Goal: Information Seeking & Learning: Learn about a topic

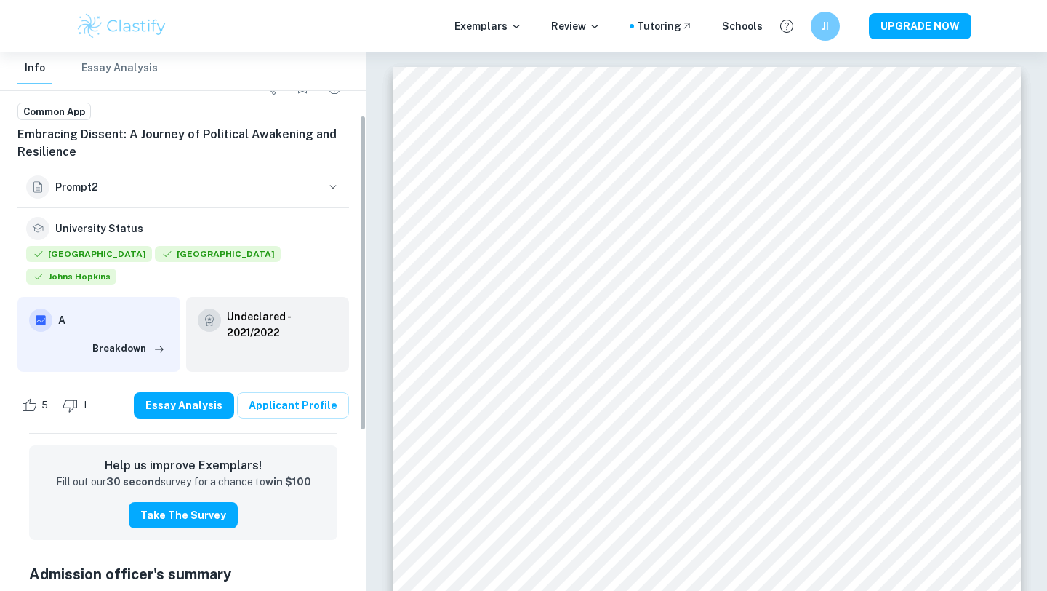
scroll to position [127, 0]
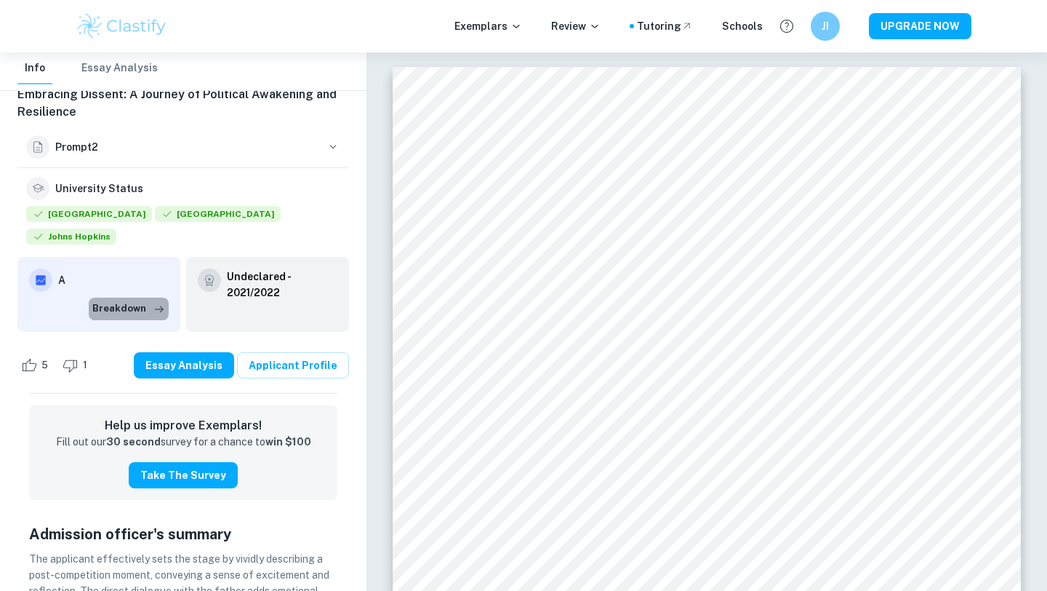
click at [140, 298] on button "Breakdown" at bounding box center [129, 309] width 80 height 22
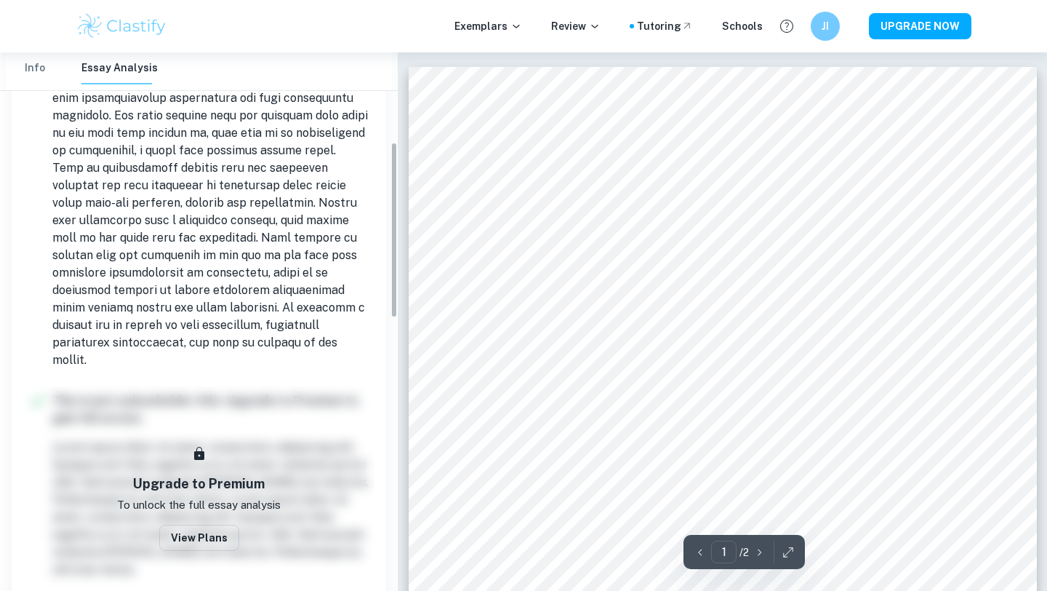
scroll to position [295, 0]
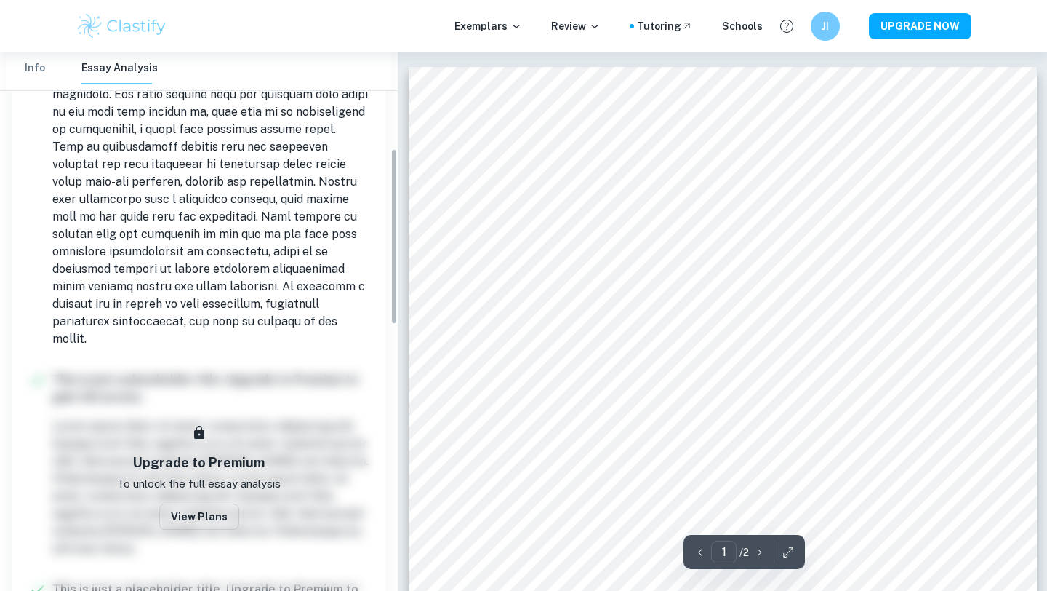
click at [181, 287] on p at bounding box center [210, 147] width 316 height 402
click at [180, 282] on p at bounding box center [210, 147] width 316 height 402
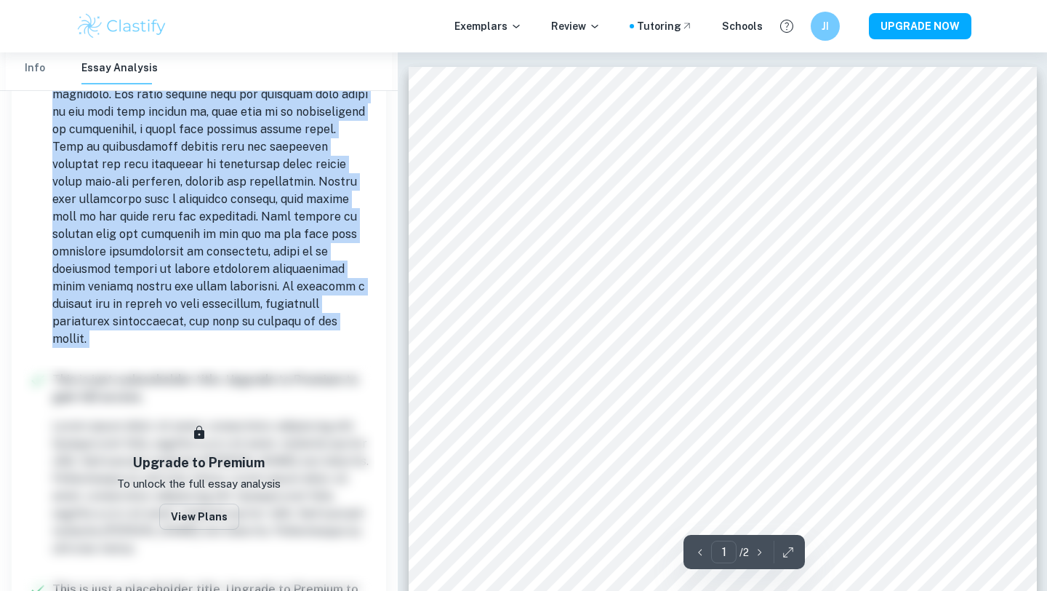
click at [162, 303] on p at bounding box center [210, 147] width 316 height 402
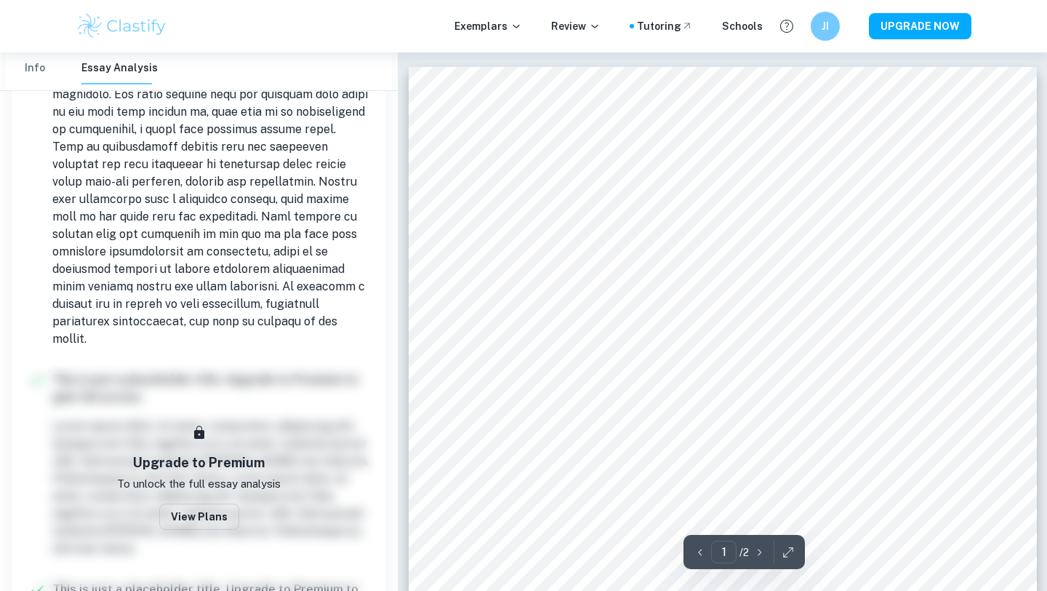
click at [162, 303] on p at bounding box center [210, 147] width 316 height 402
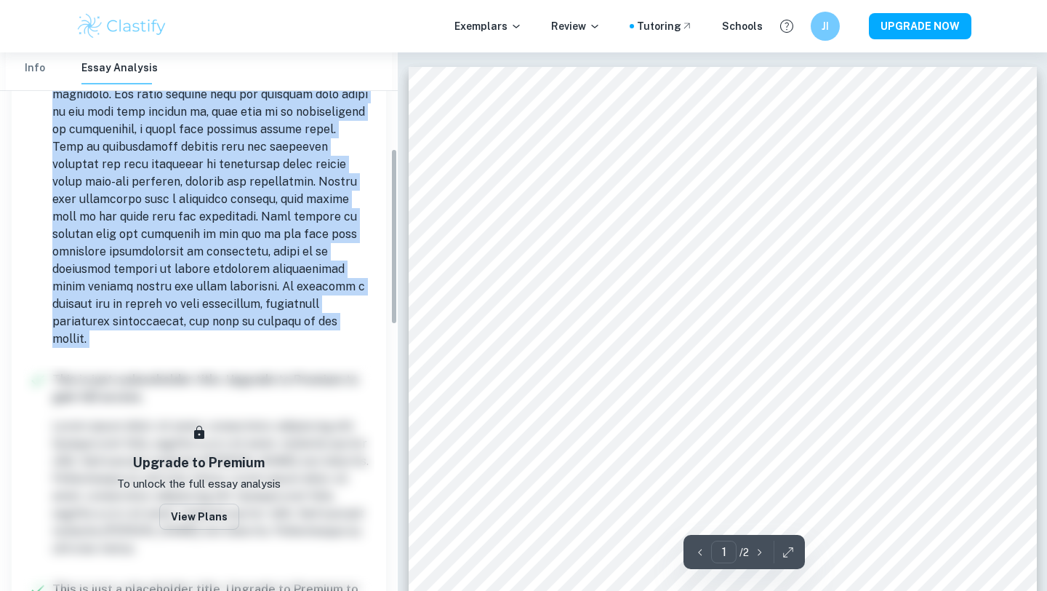
scroll to position [0, 0]
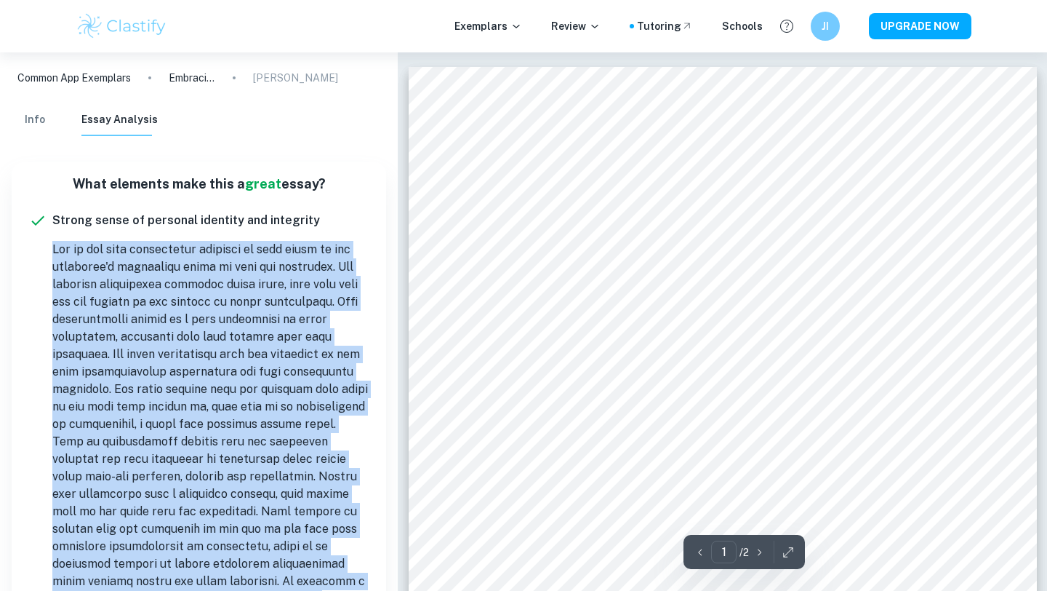
click at [166, 32] on img at bounding box center [122, 26] width 92 height 29
